Goal: Find specific page/section: Find specific page/section

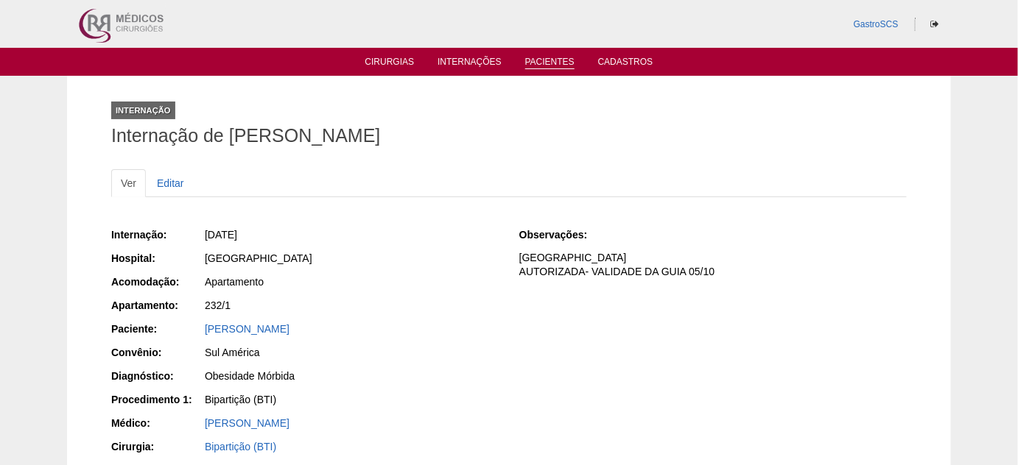
click at [524, 65] on li "Pacientes" at bounding box center [550, 61] width 70 height 12
click at [540, 59] on link "Pacientes" at bounding box center [549, 63] width 49 height 13
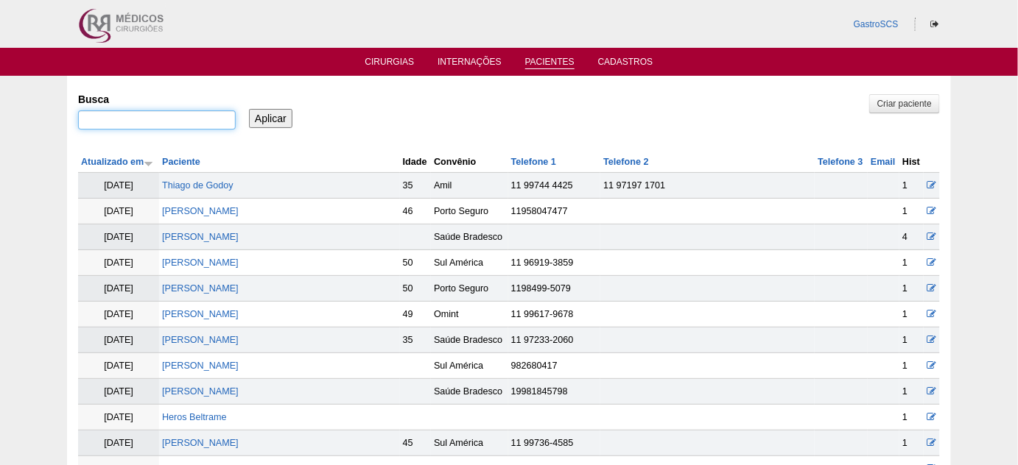
click at [101, 123] on input "Busca" at bounding box center [157, 119] width 158 height 19
paste input "Rayane Soriano Galdi"
type input "[PERSON_NAME]"
click at [251, 115] on input "Aplicar" at bounding box center [270, 118] width 43 height 19
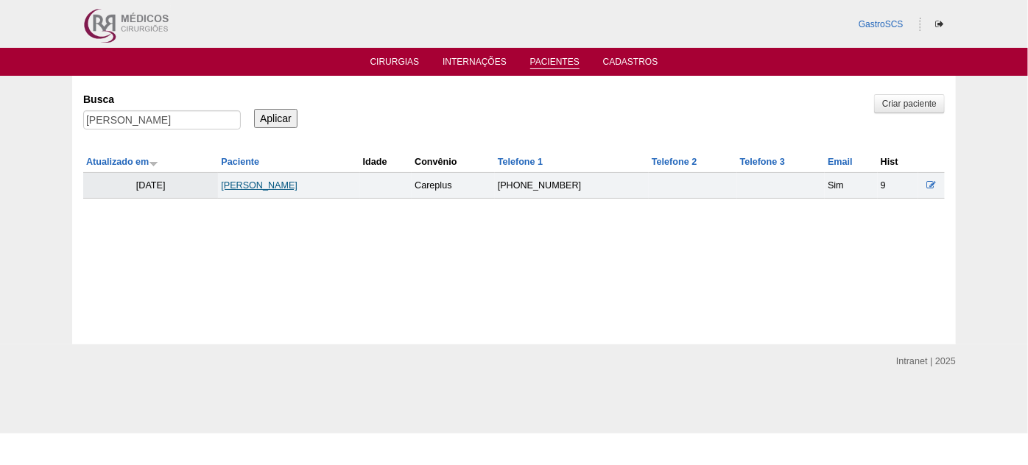
click at [243, 176] on td "RAYANE SORIANO GALDI" at bounding box center [288, 186] width 141 height 26
click at [245, 183] on link "RAYANE SORIANO GALDI" at bounding box center [259, 185] width 77 height 10
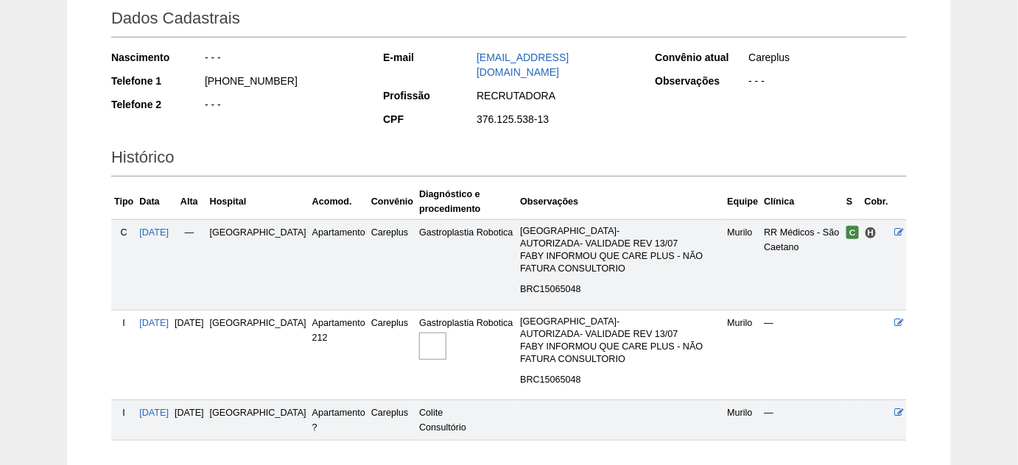
scroll to position [133, 0]
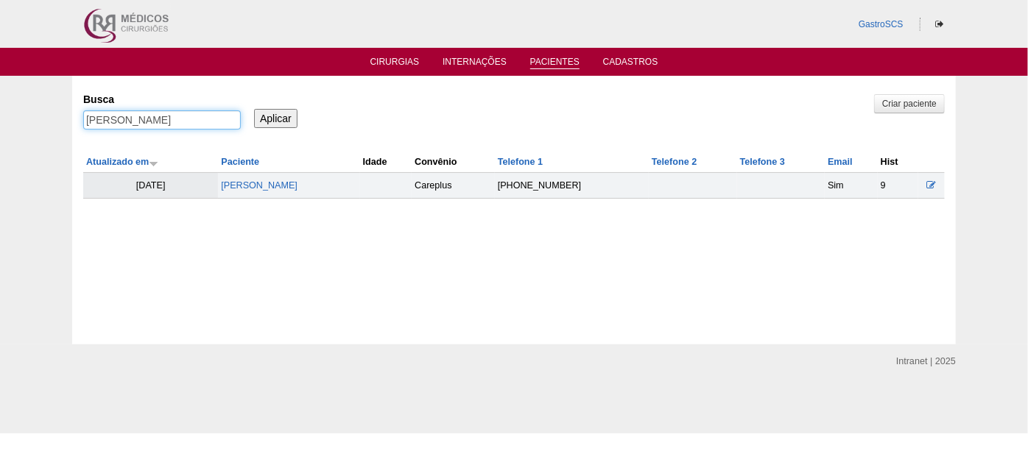
click at [187, 116] on input "[PERSON_NAME]" at bounding box center [162, 119] width 158 height 19
drag, startPoint x: 211, startPoint y: 126, endPoint x: 41, endPoint y: 117, distance: 170.3
click at [53, 116] on div "Pacientes Criar paciente [GEOGRAPHIC_DATA] [PERSON_NAME] Aplicar Atualizado em …" at bounding box center [514, 210] width 1028 height 269
type input "[PERSON_NAME]"
click at [254, 109] on input "Aplicar" at bounding box center [275, 118] width 43 height 19
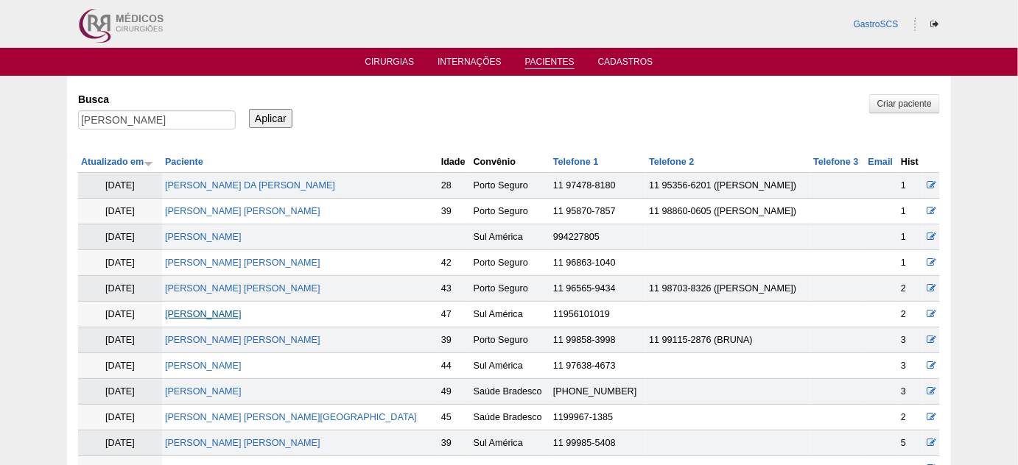
click at [242, 312] on link "RODRIGO FONSECA" at bounding box center [203, 314] width 77 height 10
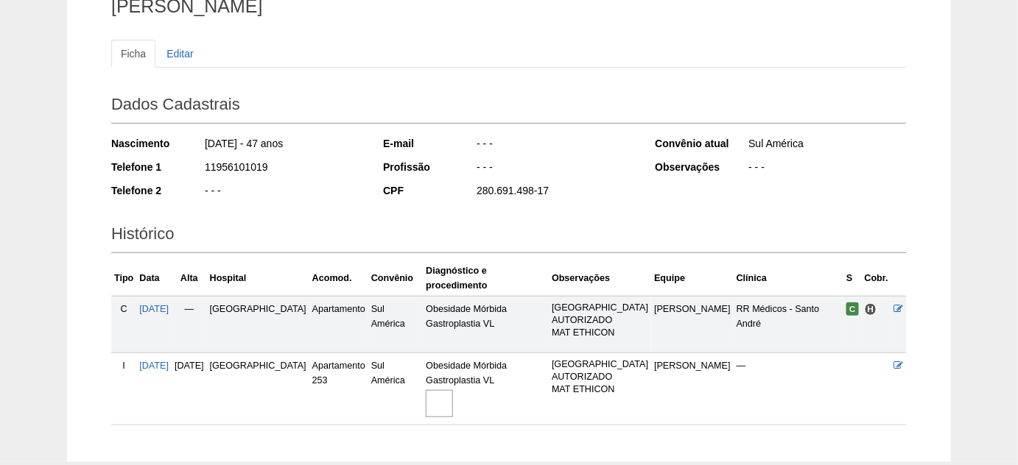
scroll to position [133, 0]
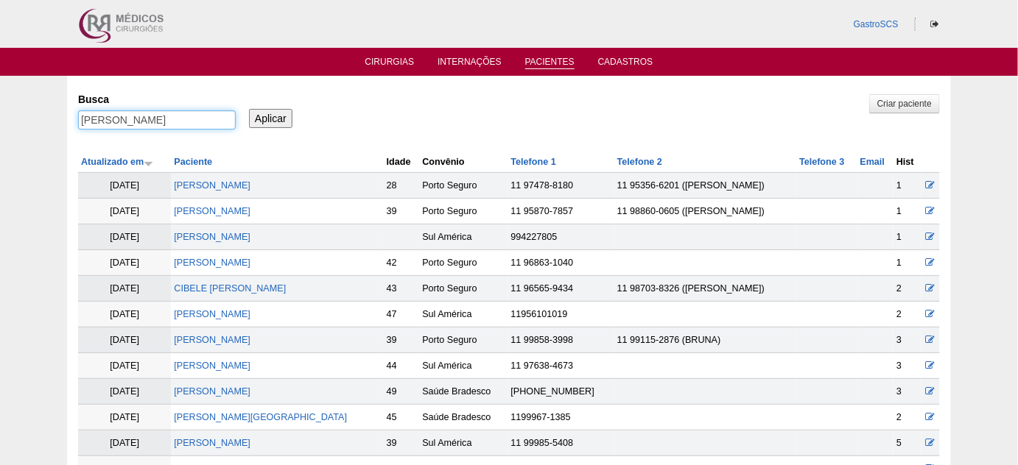
drag, startPoint x: 141, startPoint y: 117, endPoint x: 0, endPoint y: 111, distance: 141.5
type input "evandro"
click at [249, 109] on input "Aplicar" at bounding box center [270, 118] width 43 height 19
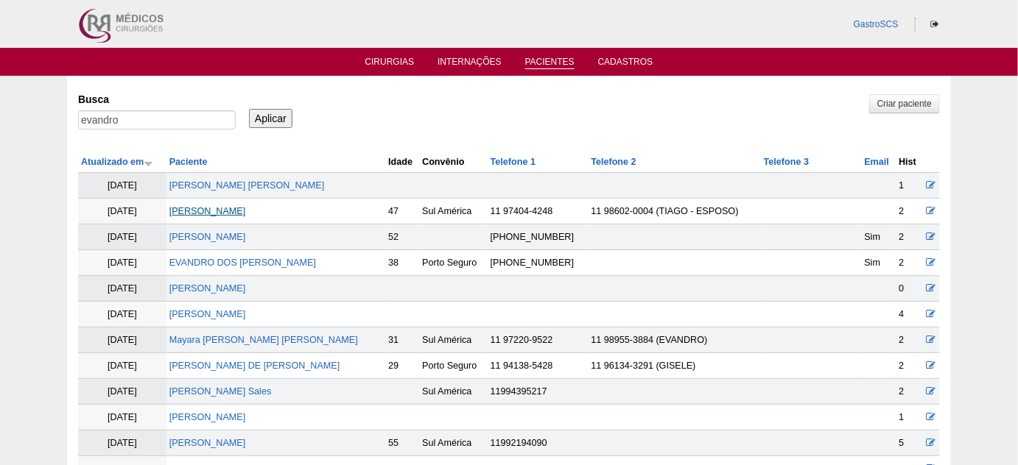
click at [236, 206] on link "[PERSON_NAME]" at bounding box center [207, 211] width 77 height 10
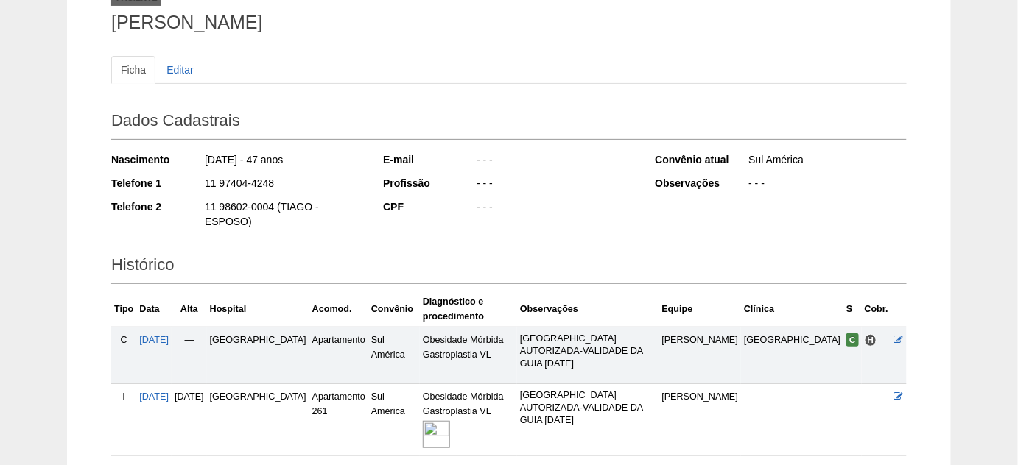
scroll to position [133, 0]
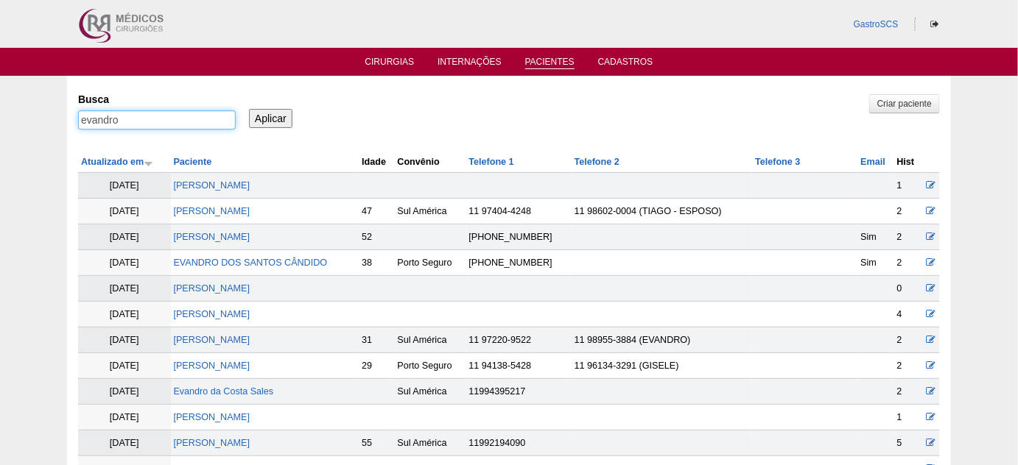
drag, startPoint x: 165, startPoint y: 117, endPoint x: 1, endPoint y: 133, distance: 165.0
click at [10, 130] on div "Pacientes Criar paciente Busca evandro Aplicar Atualizado em Paciente Idade" at bounding box center [509, 413] width 1018 height 675
type input "gislaine"
click at [249, 109] on input "Aplicar" at bounding box center [270, 118] width 43 height 19
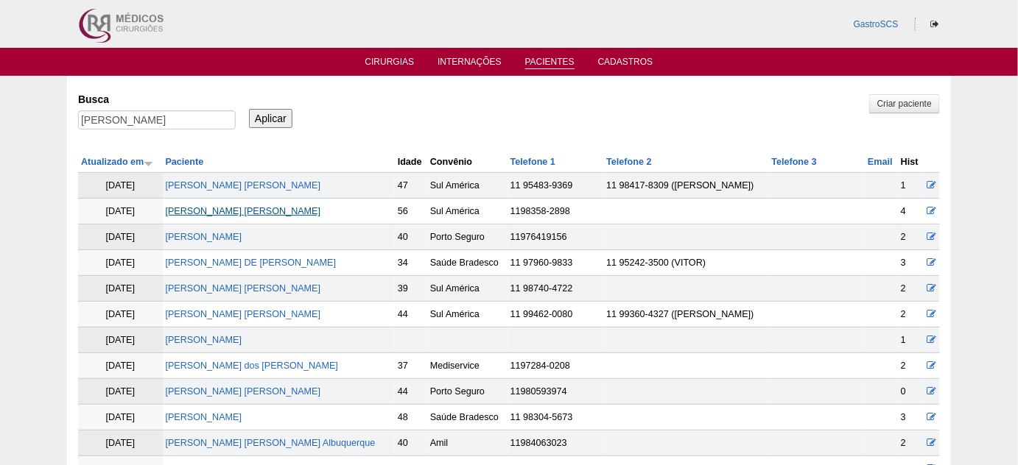
click at [281, 213] on link "Gislaine Cristina Satyro da SIlva" at bounding box center [243, 211] width 155 height 10
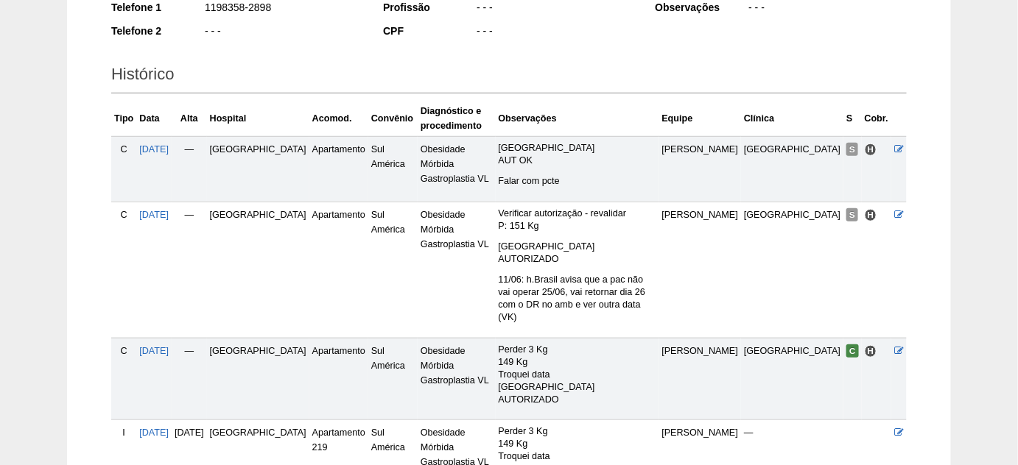
scroll to position [267, 0]
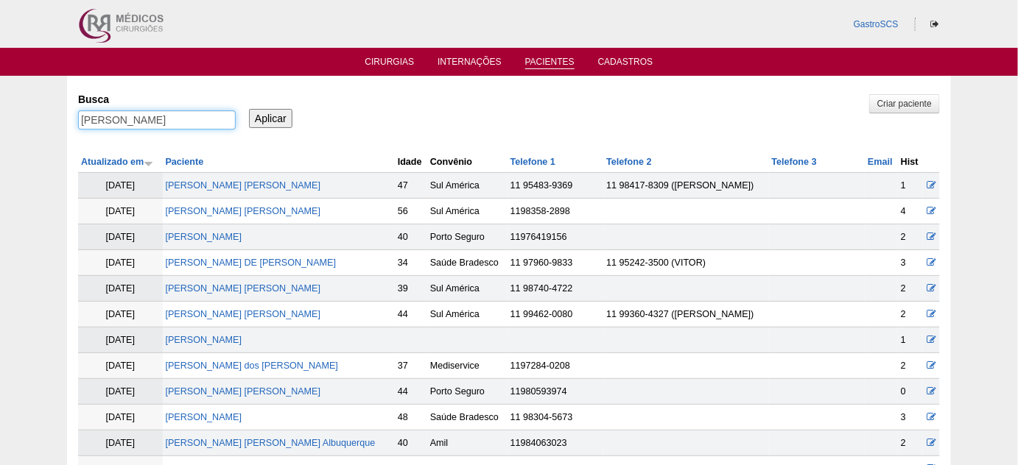
click at [144, 121] on input "gislaine" at bounding box center [157, 119] width 158 height 19
type input "camilla gabrielle"
click at [249, 109] on input "Aplicar" at bounding box center [270, 118] width 43 height 19
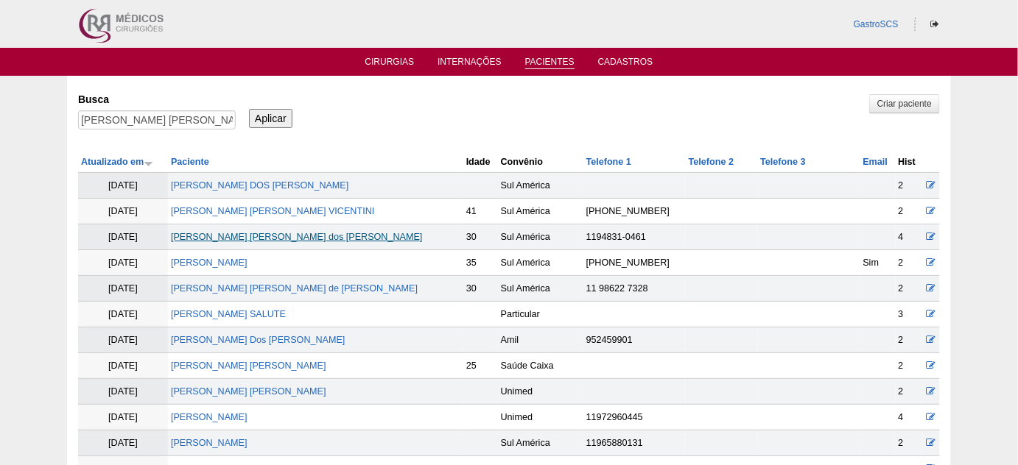
click at [278, 236] on link "[PERSON_NAME] [PERSON_NAME] dos [PERSON_NAME]" at bounding box center [297, 237] width 252 height 10
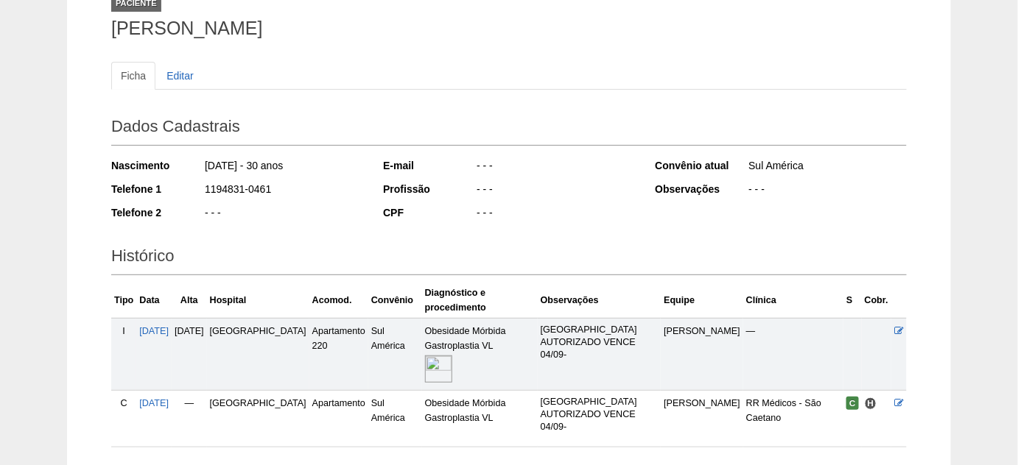
scroll to position [52, 0]
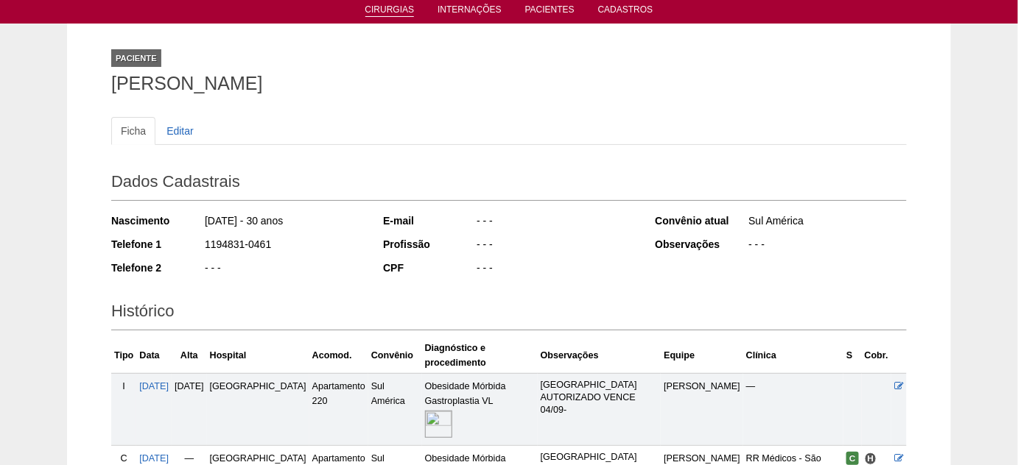
click at [390, 9] on link "Cirurgias" at bounding box center [389, 10] width 49 height 13
